Goal: Navigation & Orientation: Find specific page/section

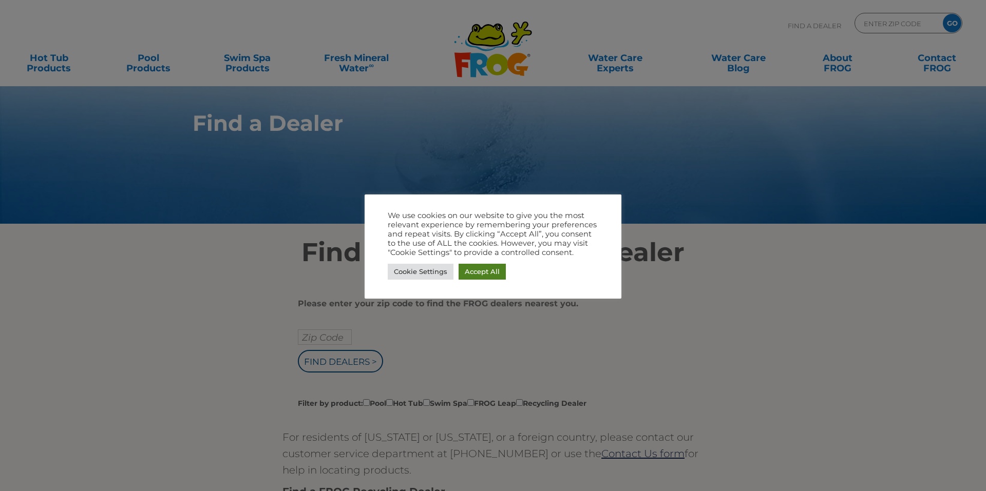
click at [493, 269] on link "Accept All" at bounding box center [482, 272] width 47 height 16
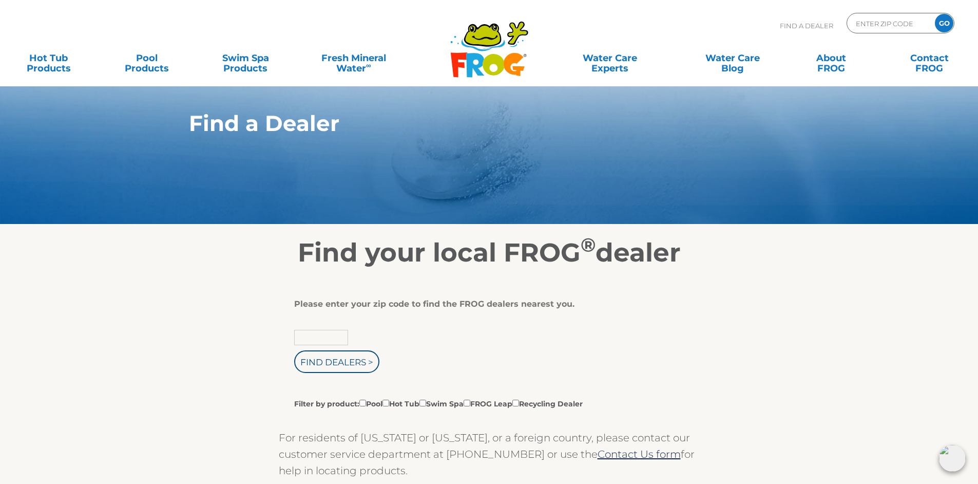
click at [324, 336] on input "text" at bounding box center [321, 337] width 54 height 15
type input "43050"
click at [294, 350] on input "Find Dealers >" at bounding box center [336, 361] width 85 height 23
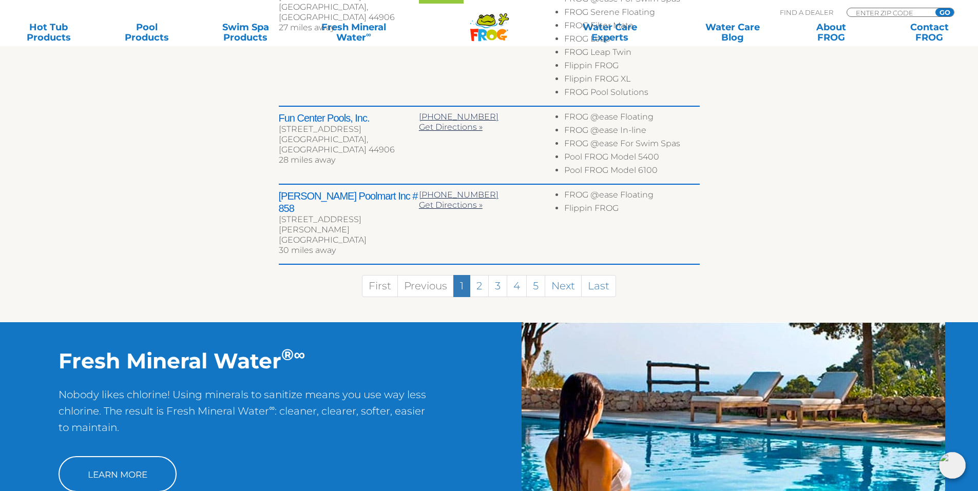
scroll to position [668, 0]
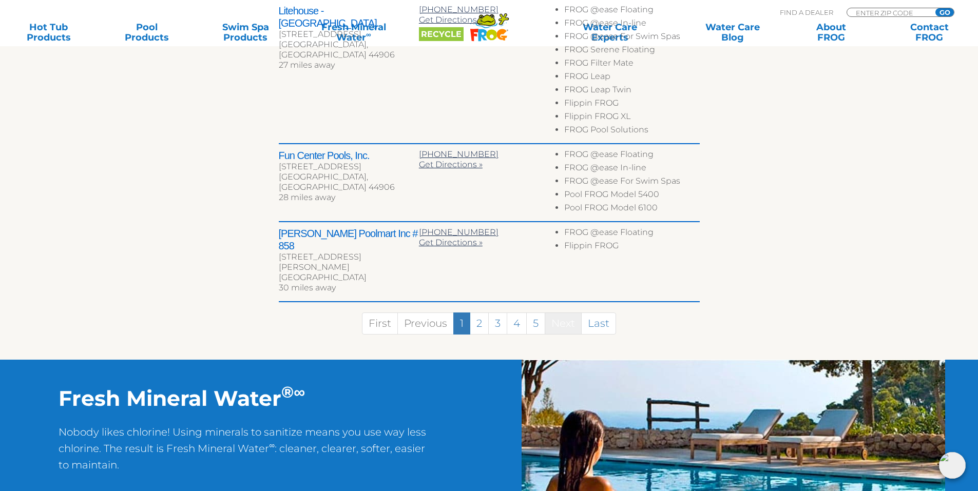
click at [557, 313] on link "Next" at bounding box center [563, 324] width 37 height 22
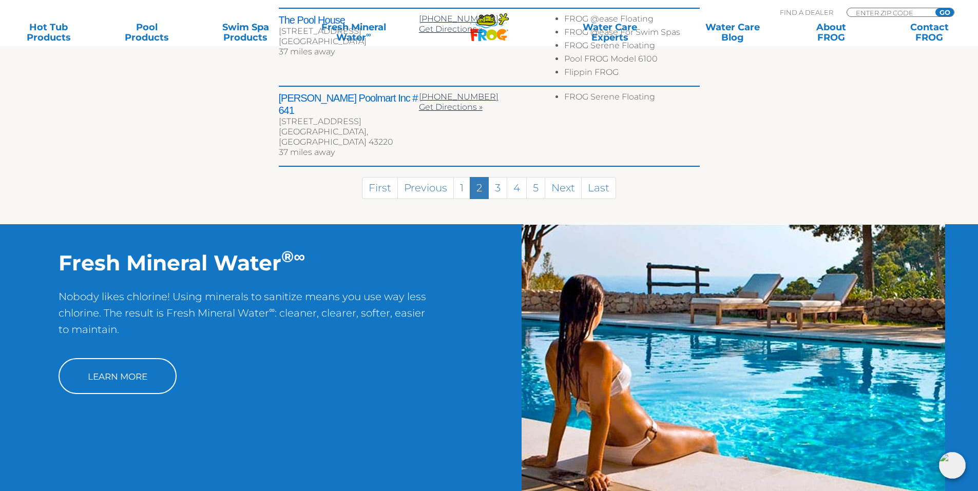
scroll to position [742, 0]
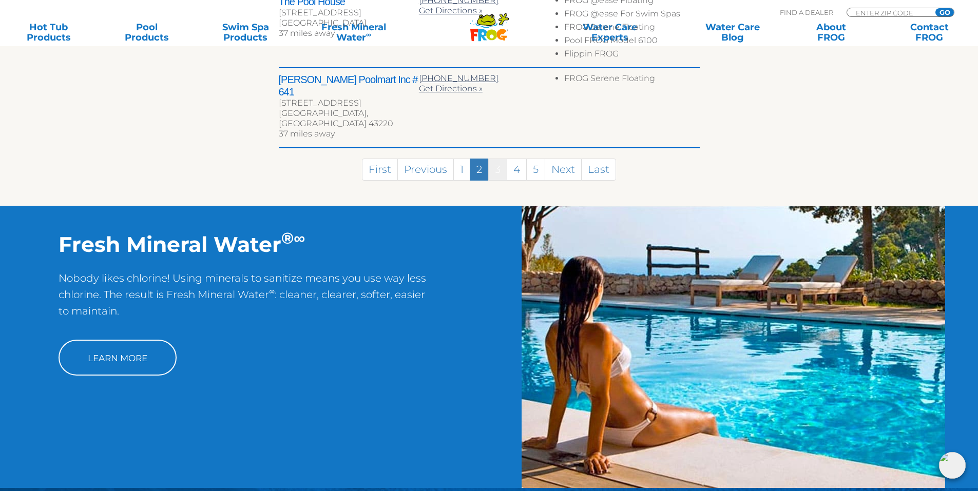
click at [498, 159] on link "3" at bounding box center [497, 170] width 19 height 22
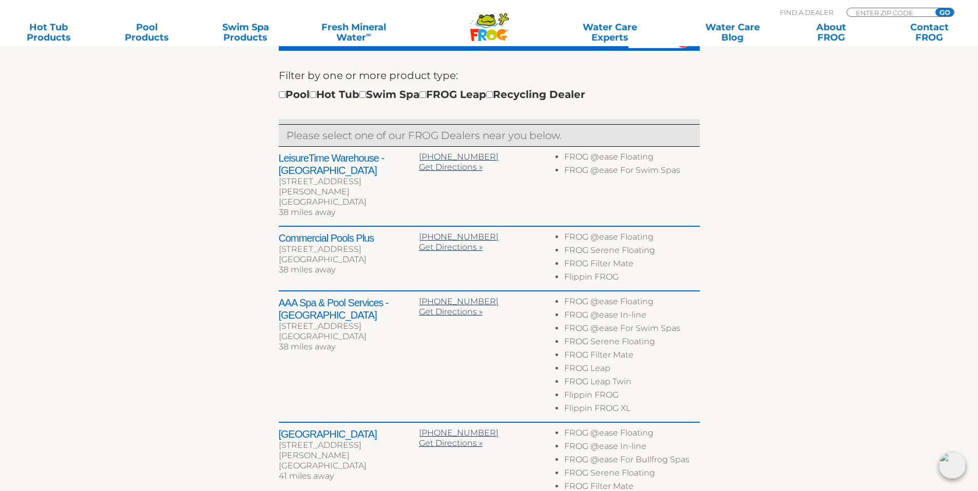
scroll to position [315, 0]
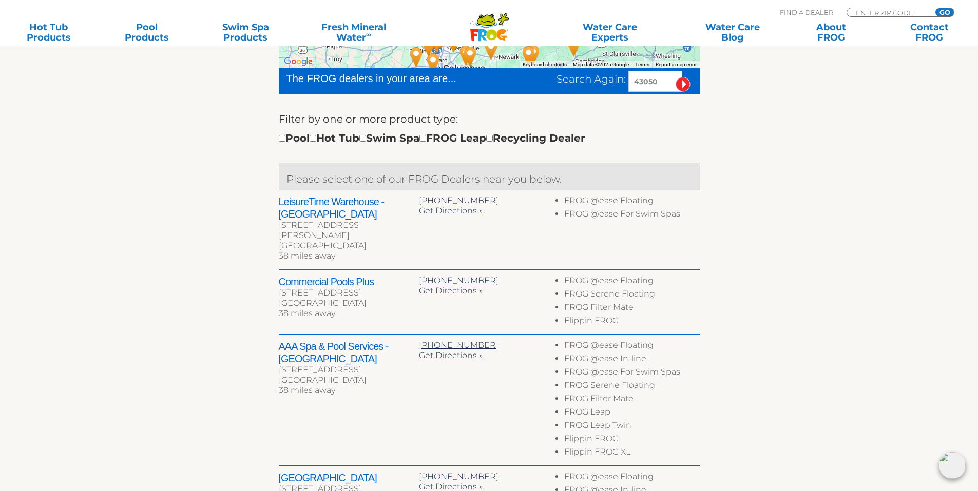
click at [293, 352] on h2 "AAA Spa & Pool Services - [GEOGRAPHIC_DATA]" at bounding box center [349, 352] width 140 height 25
click at [294, 350] on h2 "AAA Spa & Pool Services - [GEOGRAPHIC_DATA]" at bounding box center [349, 352] width 140 height 25
